Goal: Task Accomplishment & Management: Use online tool/utility

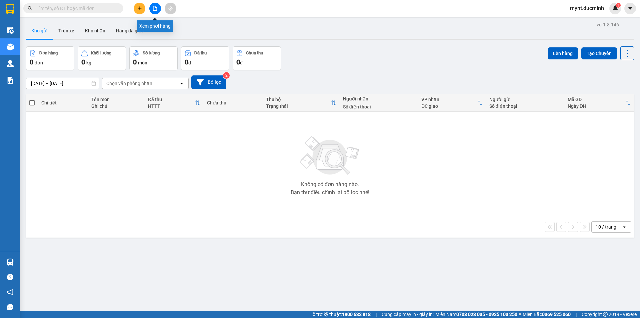
click at [154, 8] on icon "file-add" at bounding box center [155, 8] width 5 height 5
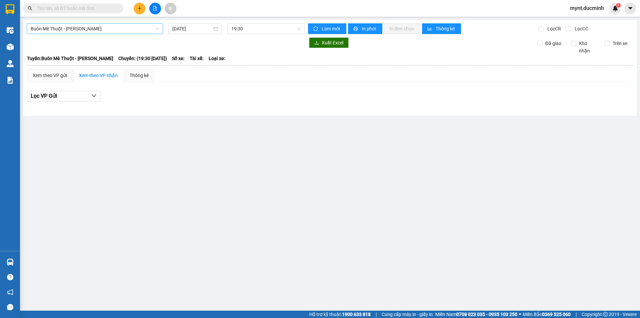
click at [102, 30] on span "Buôn Mê Thuột - Hồ Chí Minh" at bounding box center [95, 29] width 128 height 10
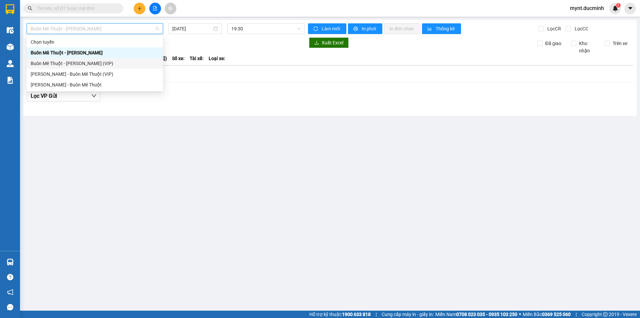
click at [76, 63] on div "Buôn Mê Thuột - Hồ Chí Minh (VIP)" at bounding box center [95, 63] width 128 height 7
type input "12/10/2025"
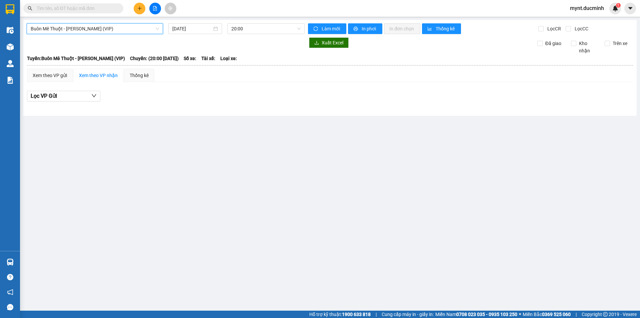
click at [108, 27] on span "Buôn Mê Thuột - Hồ Chí Minh (VIP)" at bounding box center [95, 29] width 128 height 10
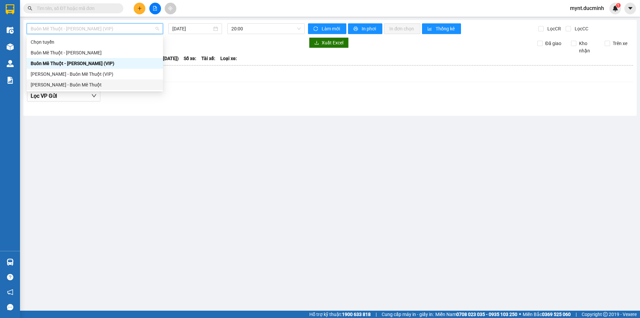
click at [68, 82] on div "Hồ Chí Minh - Buôn Mê Thuột" at bounding box center [95, 84] width 128 height 7
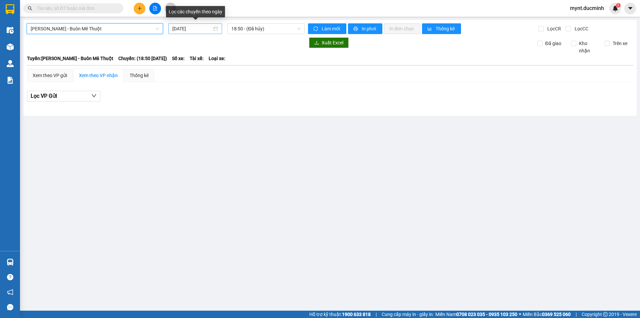
click at [182, 29] on input "12/10/2025" at bounding box center [192, 28] width 40 height 7
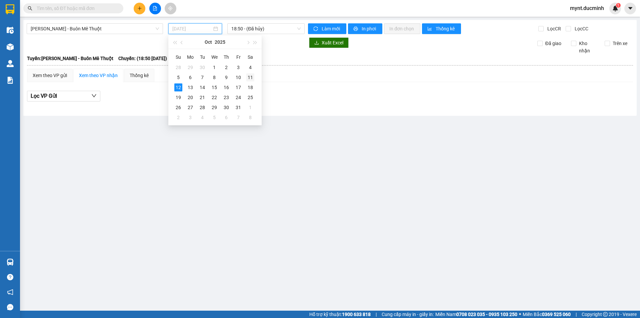
click at [249, 76] on div "11" at bounding box center [250, 77] width 8 height 8
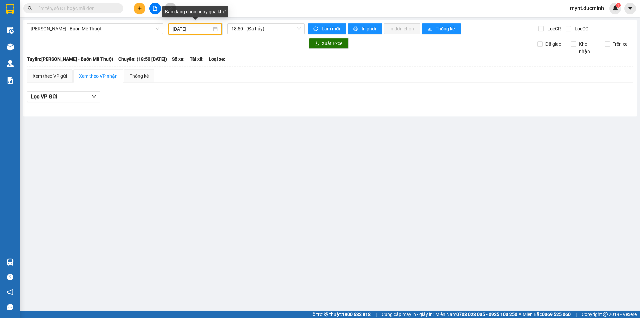
click at [184, 29] on input "11/10/2025" at bounding box center [192, 28] width 39 height 7
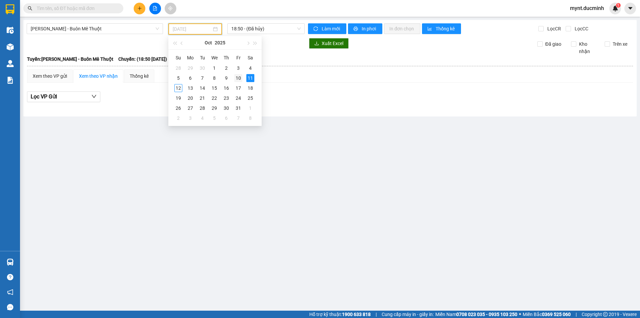
click at [237, 76] on div "10" at bounding box center [238, 78] width 8 height 8
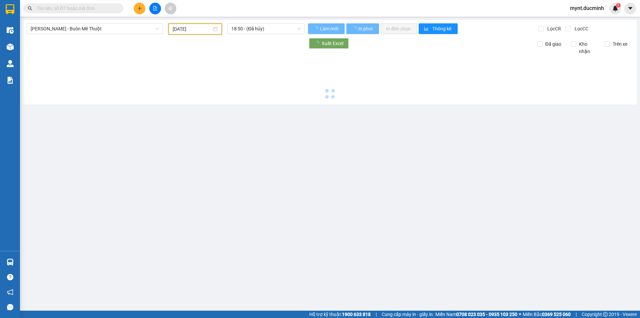
type input "10/10/2025"
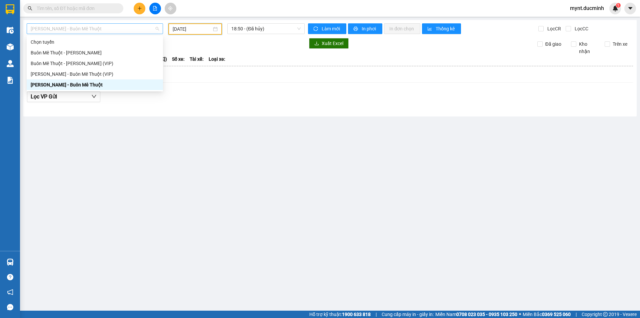
click at [143, 30] on span "Hồ Chí Minh - Buôn Mê Thuột" at bounding box center [95, 29] width 128 height 10
click at [50, 73] on div "Hồ Chí Minh - Buôn Mê Thuột (VIP)" at bounding box center [95, 73] width 128 height 7
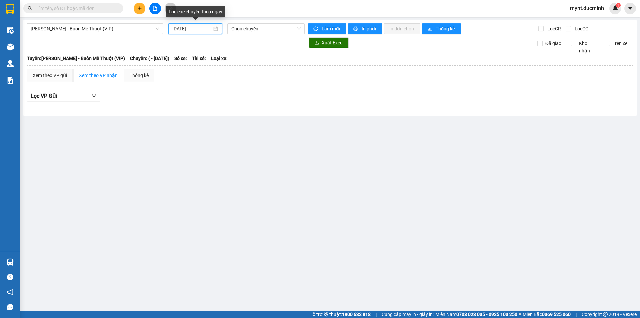
click at [184, 29] on input "12/10/2025" at bounding box center [192, 28] width 40 height 7
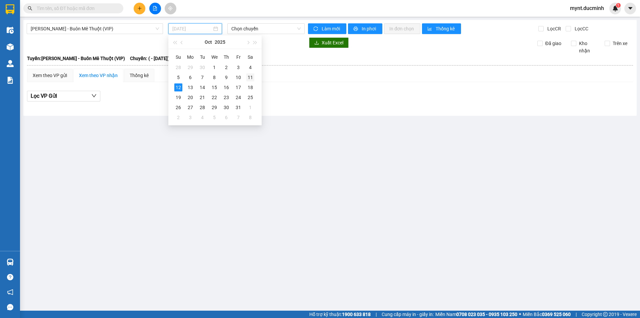
click at [250, 75] on div "11" at bounding box center [250, 77] width 8 height 8
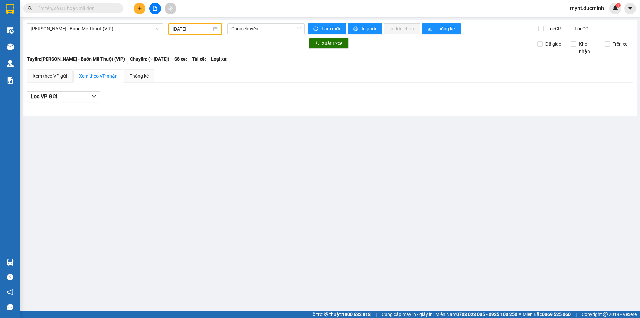
click at [98, 74] on div "Xem theo VP nhận" at bounding box center [98, 75] width 39 height 7
click at [95, 75] on div "Xem theo VP nhận" at bounding box center [98, 75] width 39 height 7
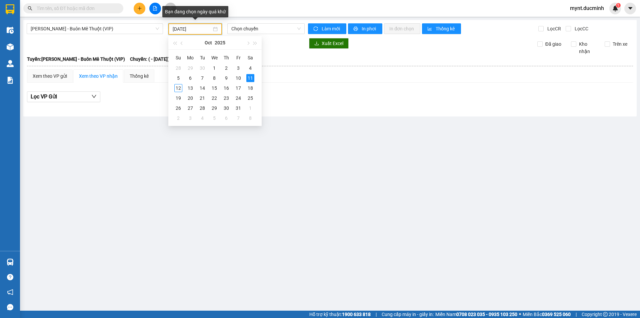
click at [183, 29] on input "11/10/2025" at bounding box center [192, 28] width 39 height 7
click at [239, 78] on div "10" at bounding box center [238, 78] width 8 height 8
type input "10/10/2025"
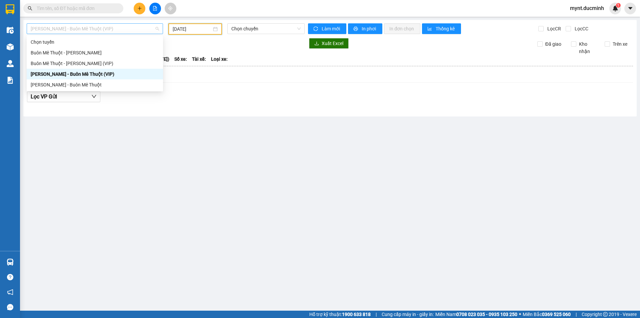
drag, startPoint x: 56, startPoint y: 27, endPoint x: 52, endPoint y: 50, distance: 23.7
click at [56, 27] on span "Hồ Chí Minh - Buôn Mê Thuột (VIP)" at bounding box center [95, 29] width 128 height 10
click at [46, 85] on div "Hồ Chí Minh - Buôn Mê Thuột" at bounding box center [95, 84] width 128 height 7
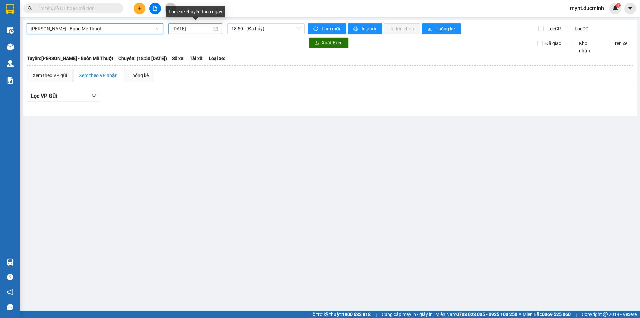
click at [182, 30] on input "12/10/2025" at bounding box center [192, 28] width 40 height 7
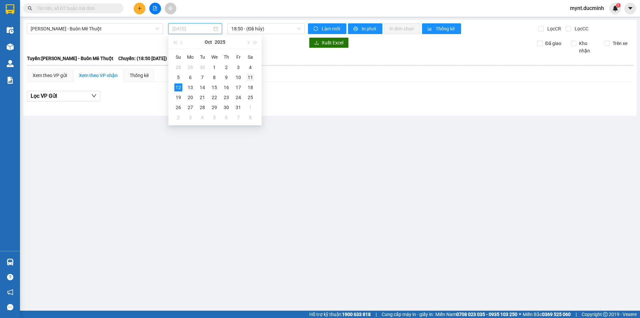
click at [251, 77] on div "11" at bounding box center [250, 77] width 8 height 8
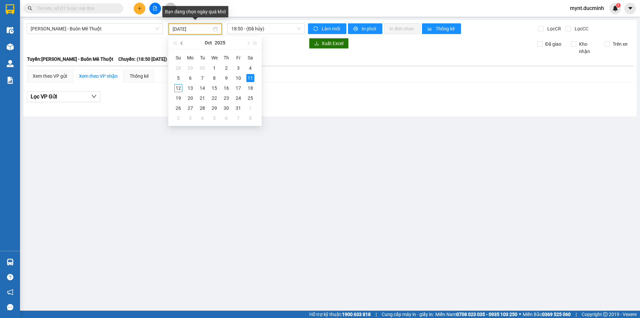
drag, startPoint x: 183, startPoint y: 27, endPoint x: 179, endPoint y: 36, distance: 10.2
click at [182, 30] on input "11/10/2025" at bounding box center [192, 28] width 39 height 7
click at [239, 76] on div "10" at bounding box center [238, 78] width 8 height 8
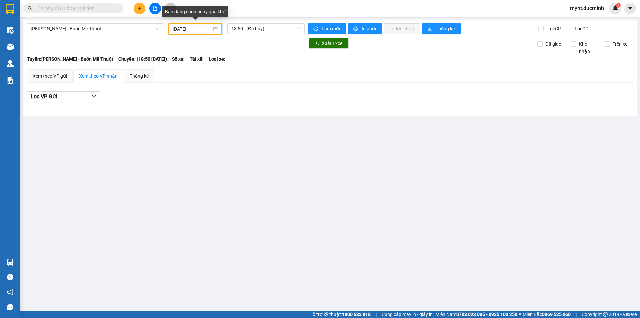
click at [193, 28] on input "10/10/2025" at bounding box center [192, 28] width 39 height 7
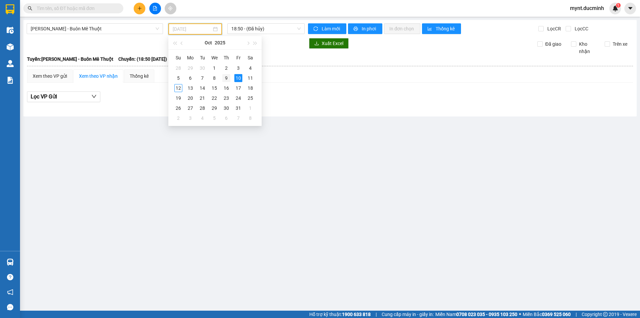
click at [226, 77] on div "9" at bounding box center [226, 78] width 8 height 8
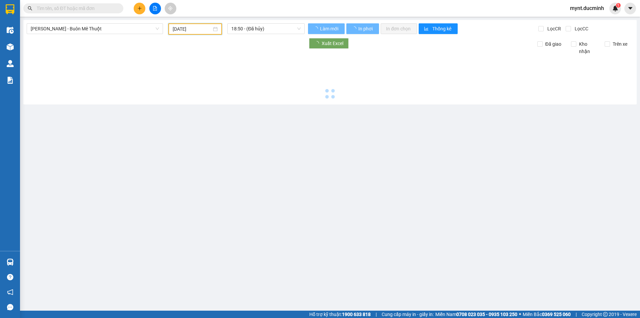
type input "09/10/2025"
